Goal: Task Accomplishment & Management: Manage account settings

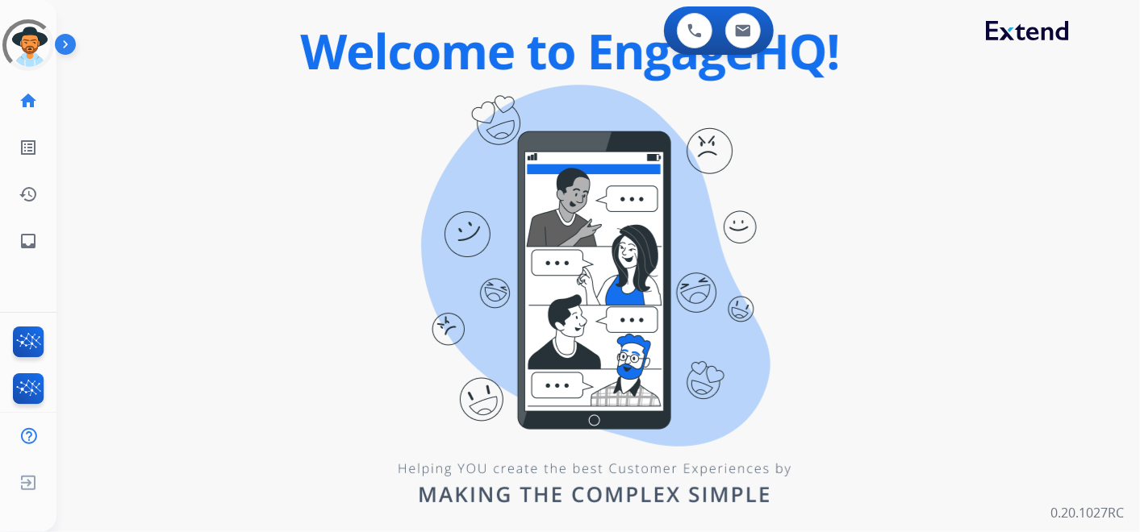
click at [248, 42] on div "0 Voice Interactions 0 Email Interactions" at bounding box center [588, 32] width 1025 height 52
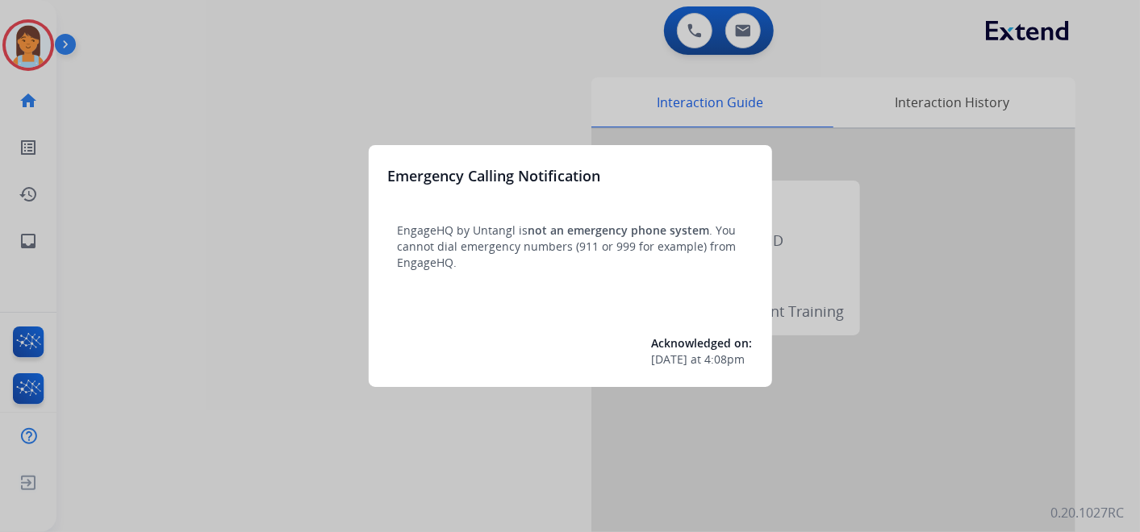
click at [223, 52] on div at bounding box center [570, 266] width 1140 height 532
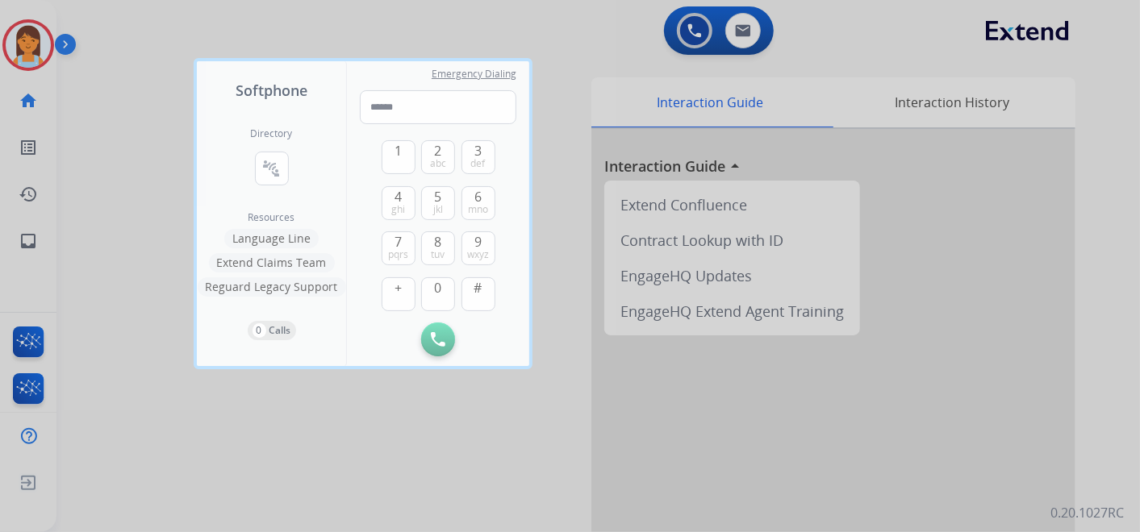
click at [238, 19] on div at bounding box center [570, 266] width 1140 height 532
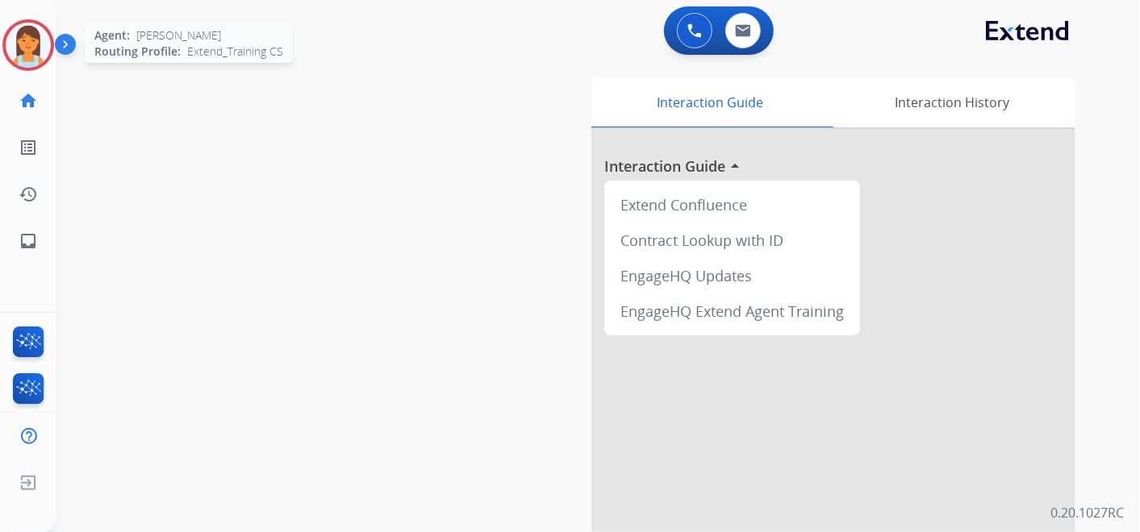
click at [40, 45] on img at bounding box center [28, 45] width 45 height 45
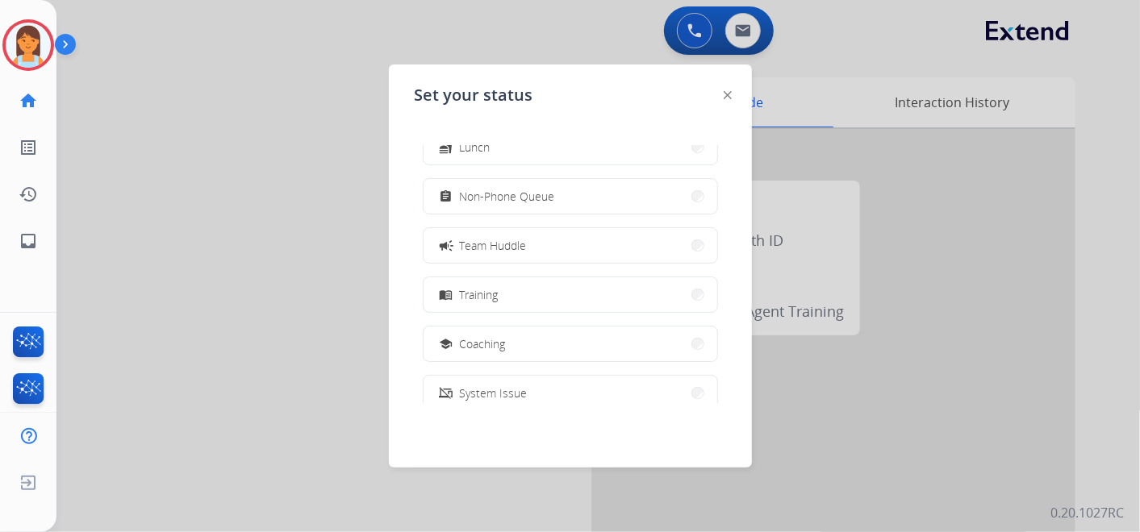
scroll to position [254, 0]
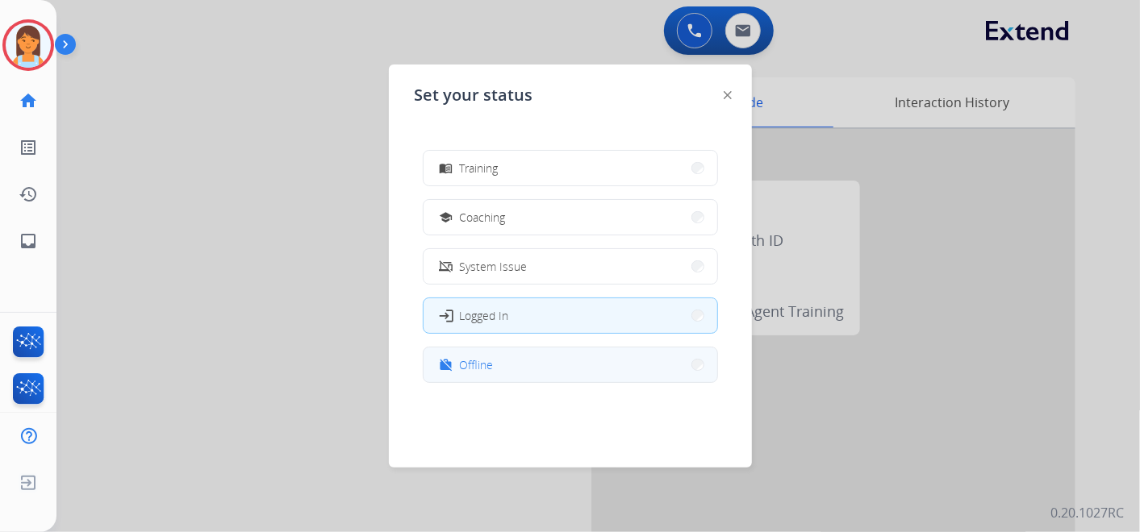
click at [546, 382] on div "how_to_reg Available free_breakfast Break fastfood Lunch assignment Non-Phone Q…" at bounding box center [570, 274] width 311 height 258
click at [536, 368] on button "work_off Offline" at bounding box center [570, 365] width 294 height 35
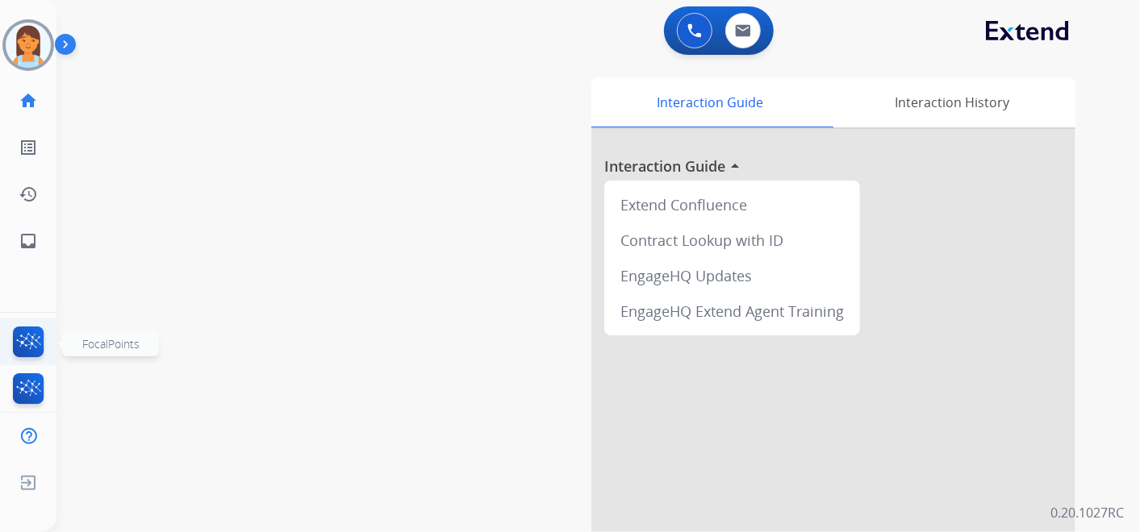
click at [39, 341] on img at bounding box center [29, 345] width 38 height 37
